Goal: Information Seeking & Learning: Learn about a topic

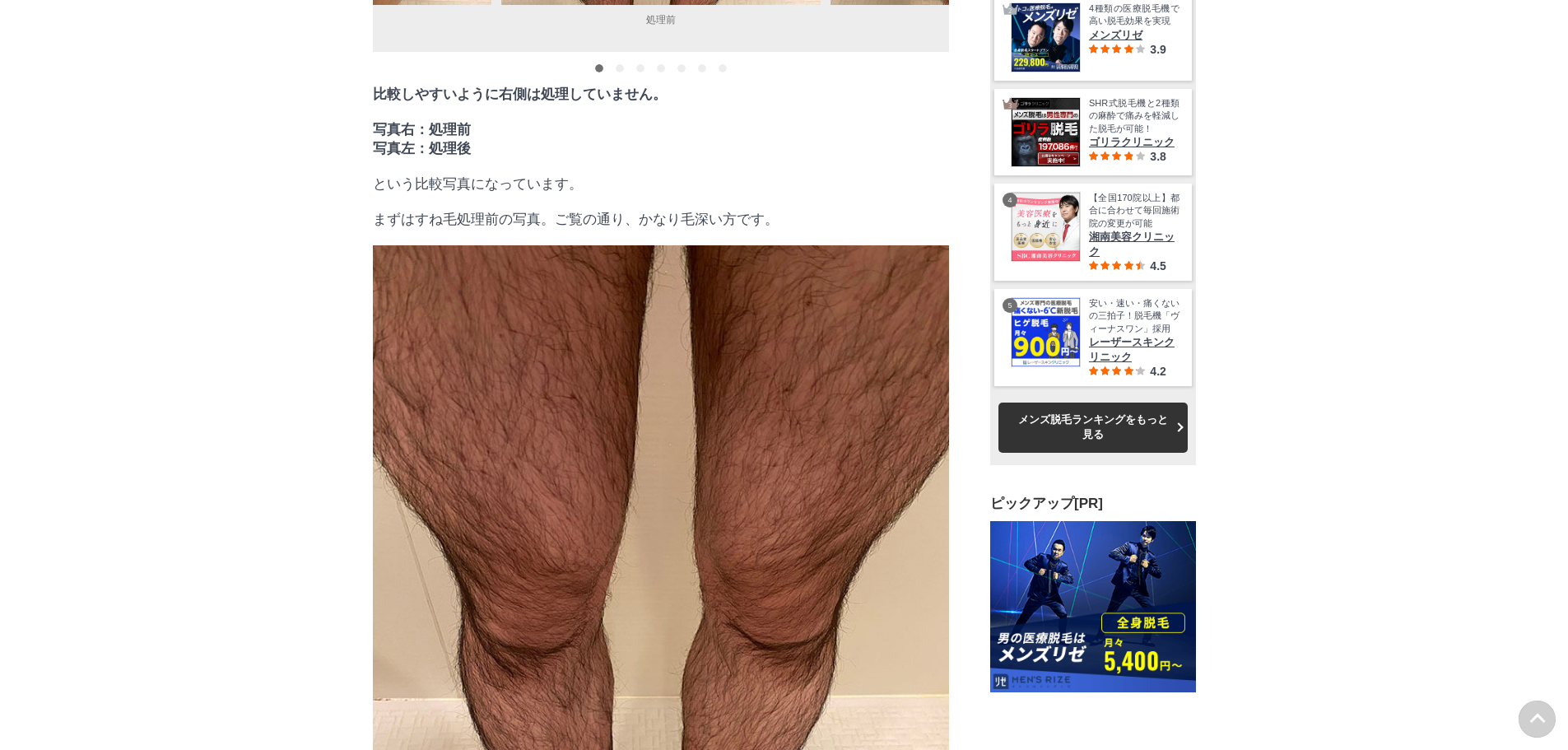
scroll to position [28747, 823]
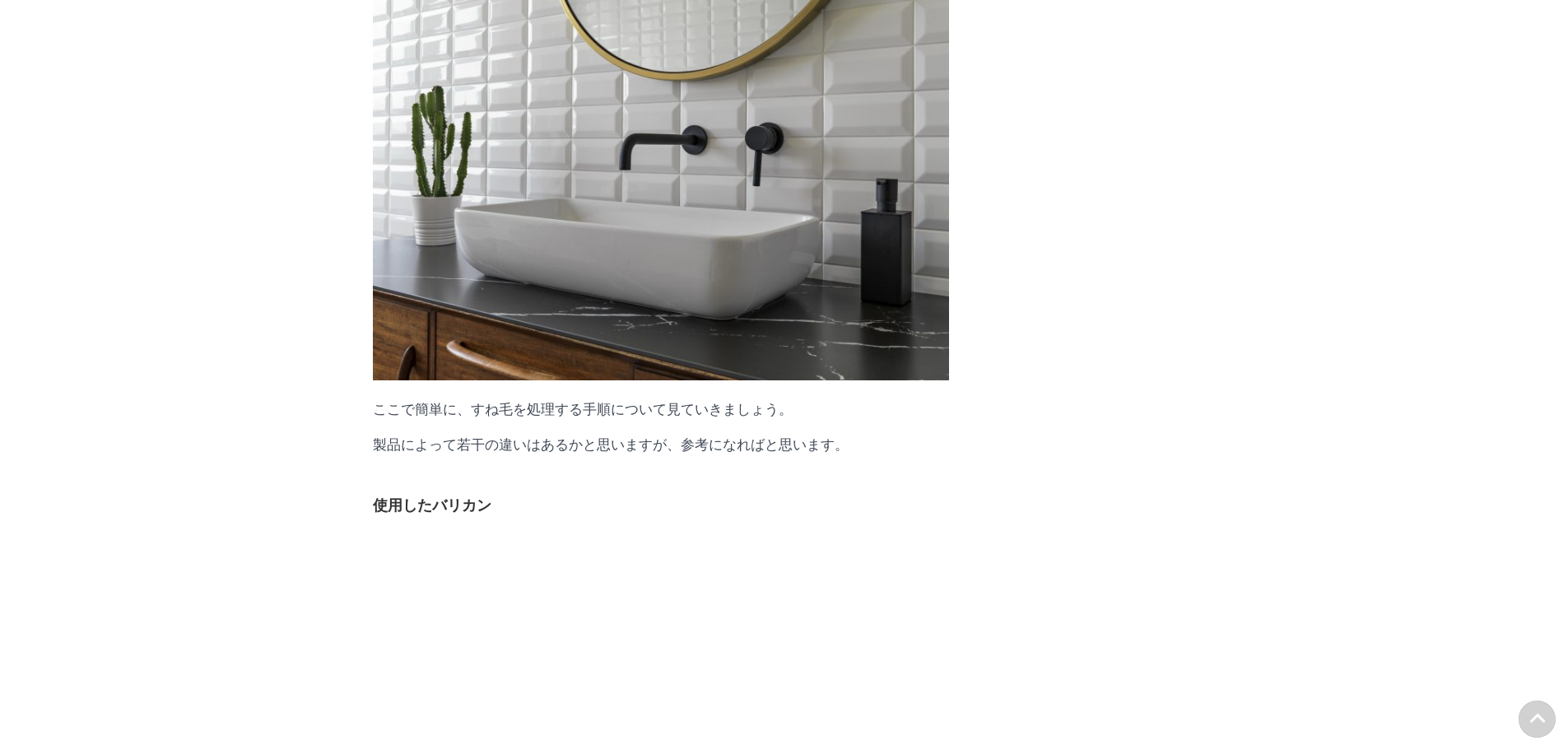
scroll to position [0, 0]
